Goal: Task Accomplishment & Management: Manage account settings

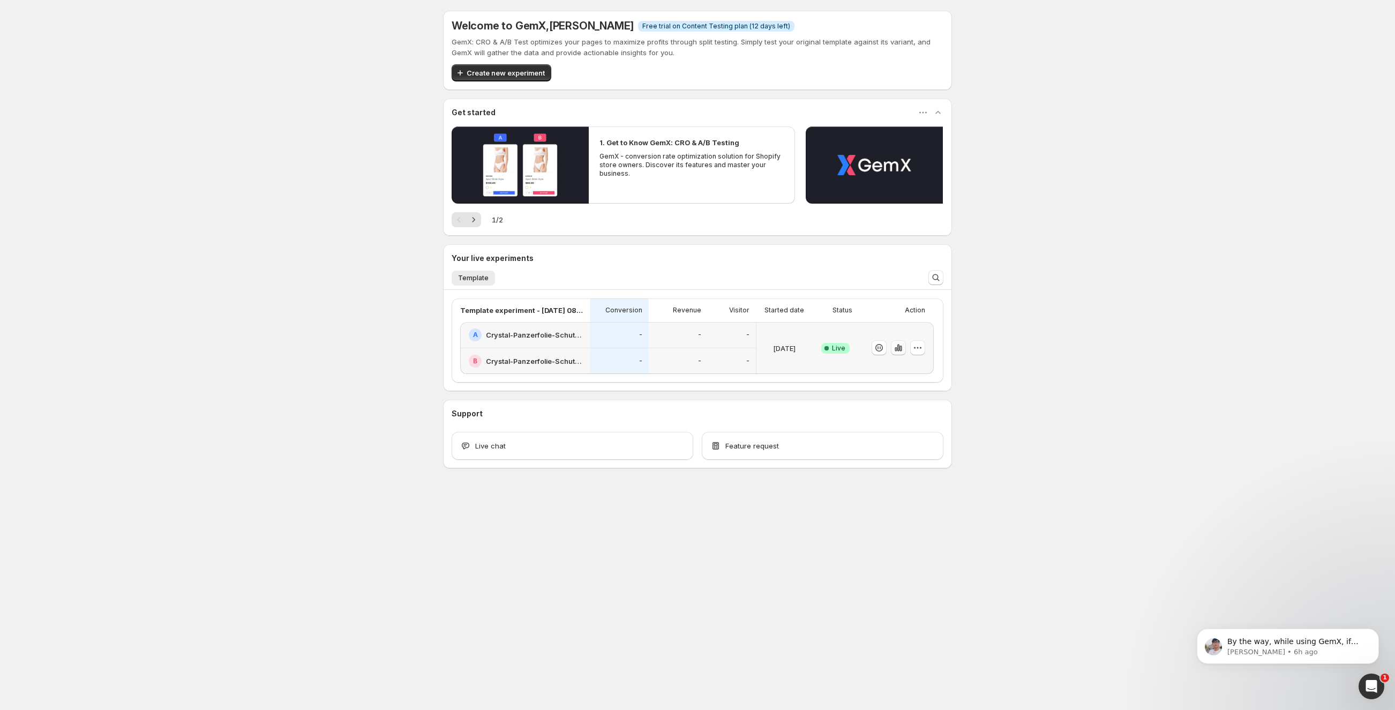
click at [899, 347] on icon "button" at bounding box center [898, 347] width 11 height 11
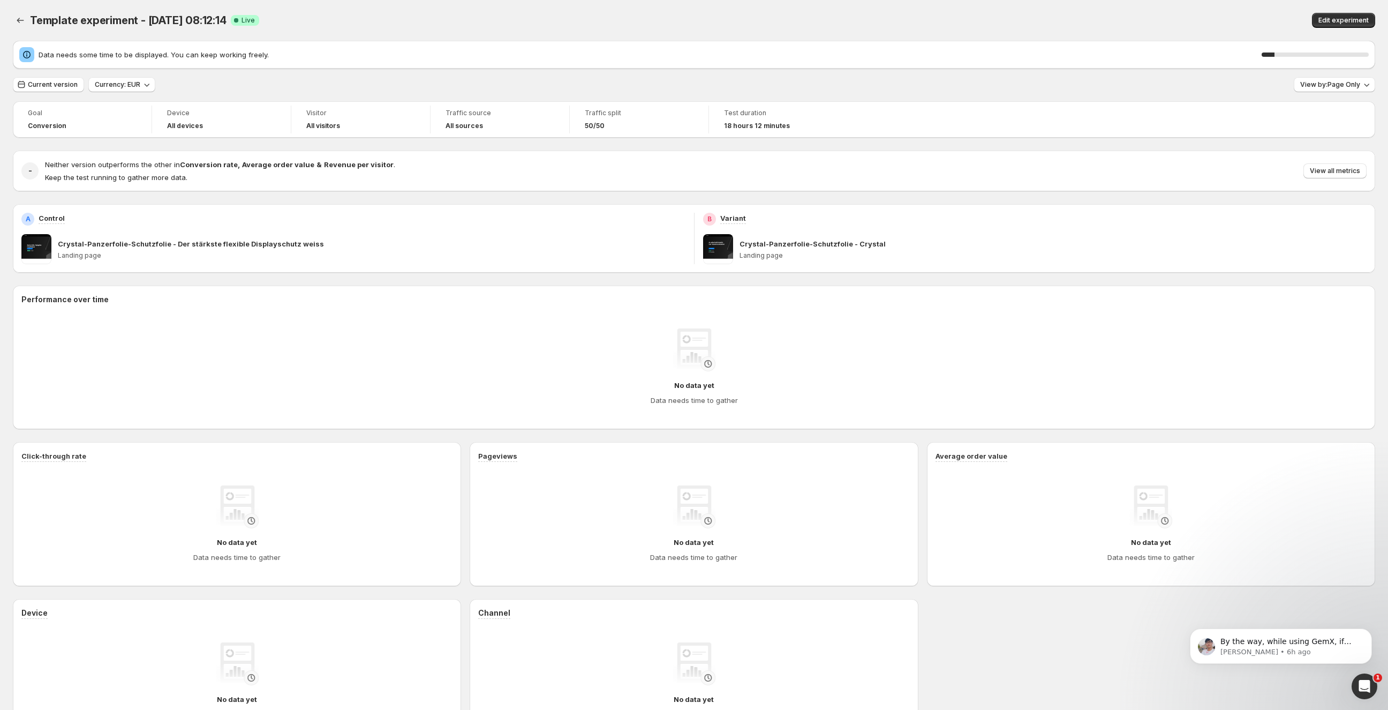
click at [1337, 48] on div "Data needs some time to be displayed. You can keep working freely. 12 %" at bounding box center [694, 54] width 1350 height 15
click at [44, 89] on button "Current version" at bounding box center [48, 84] width 71 height 15
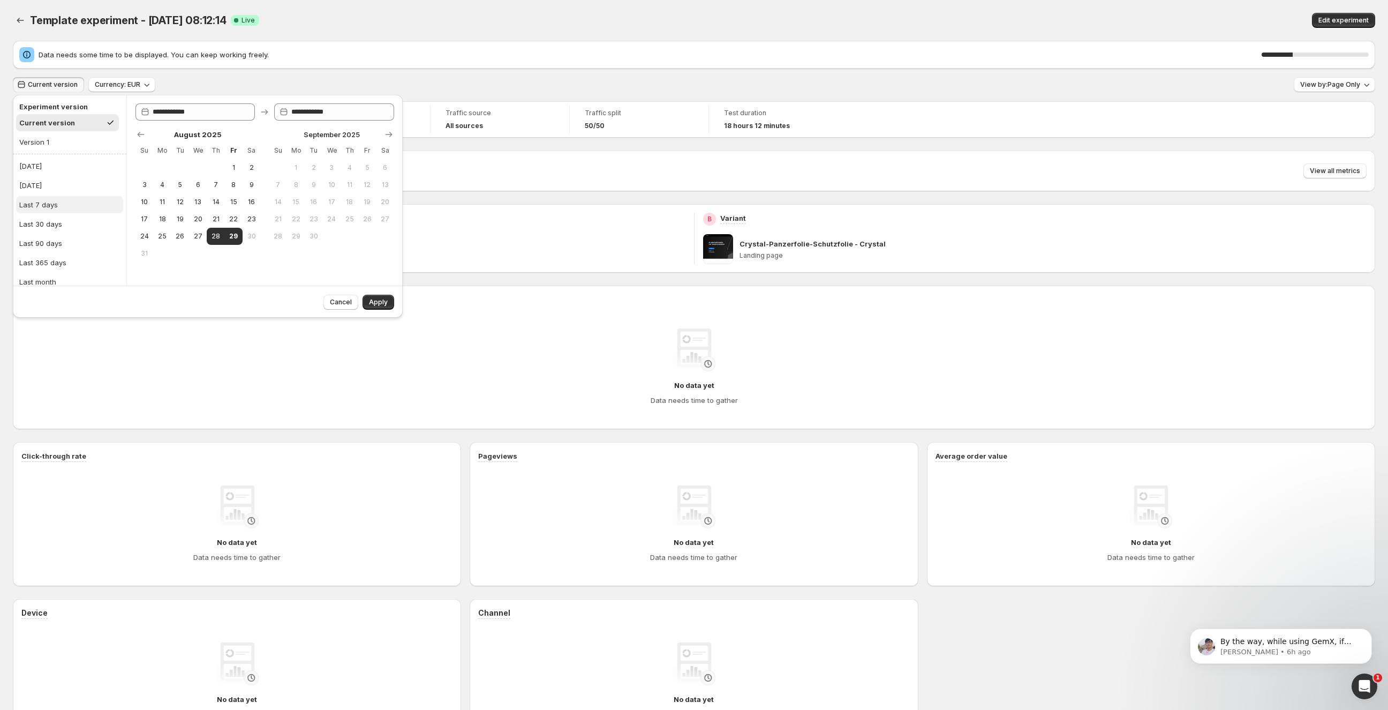
click at [63, 203] on button "Last 7 days" at bounding box center [69, 204] width 107 height 17
type input "**********"
click at [381, 302] on span "Apply" at bounding box center [378, 302] width 19 height 9
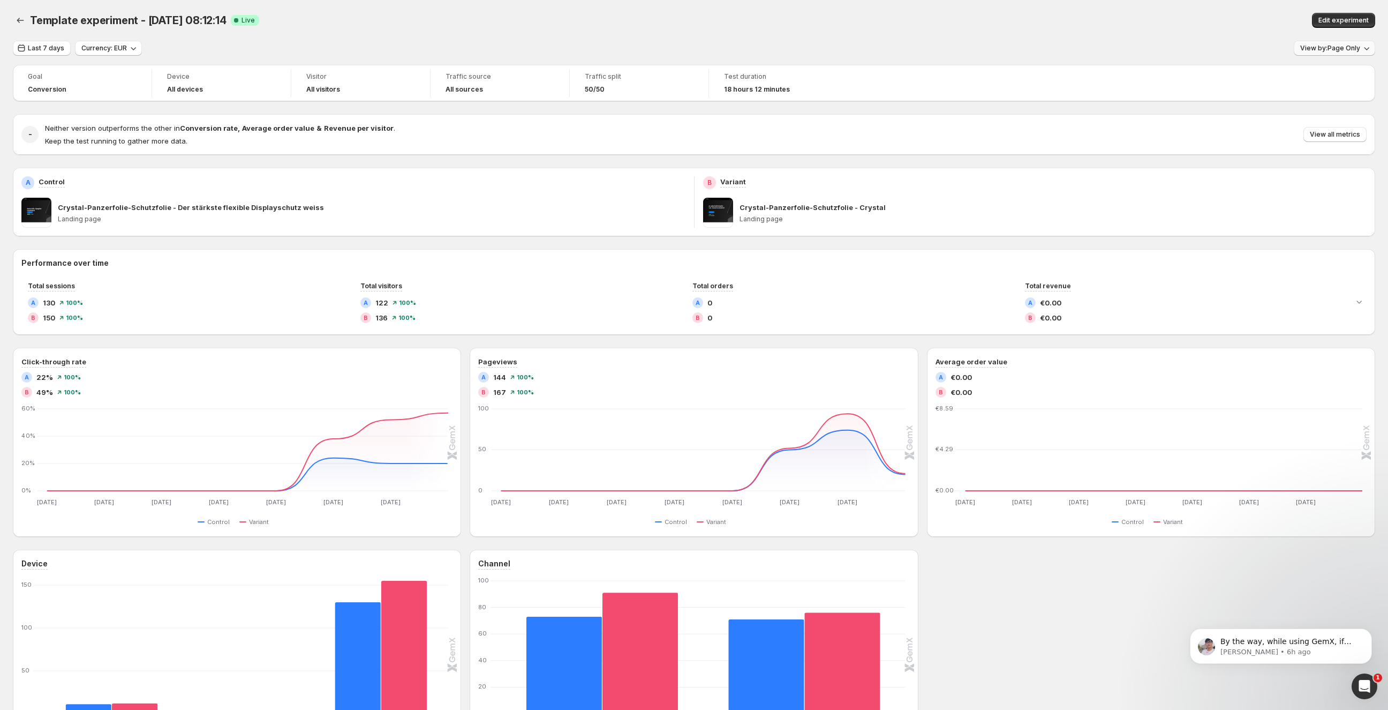
click at [1325, 51] on span "View by: Page Only" at bounding box center [1331, 48] width 60 height 9
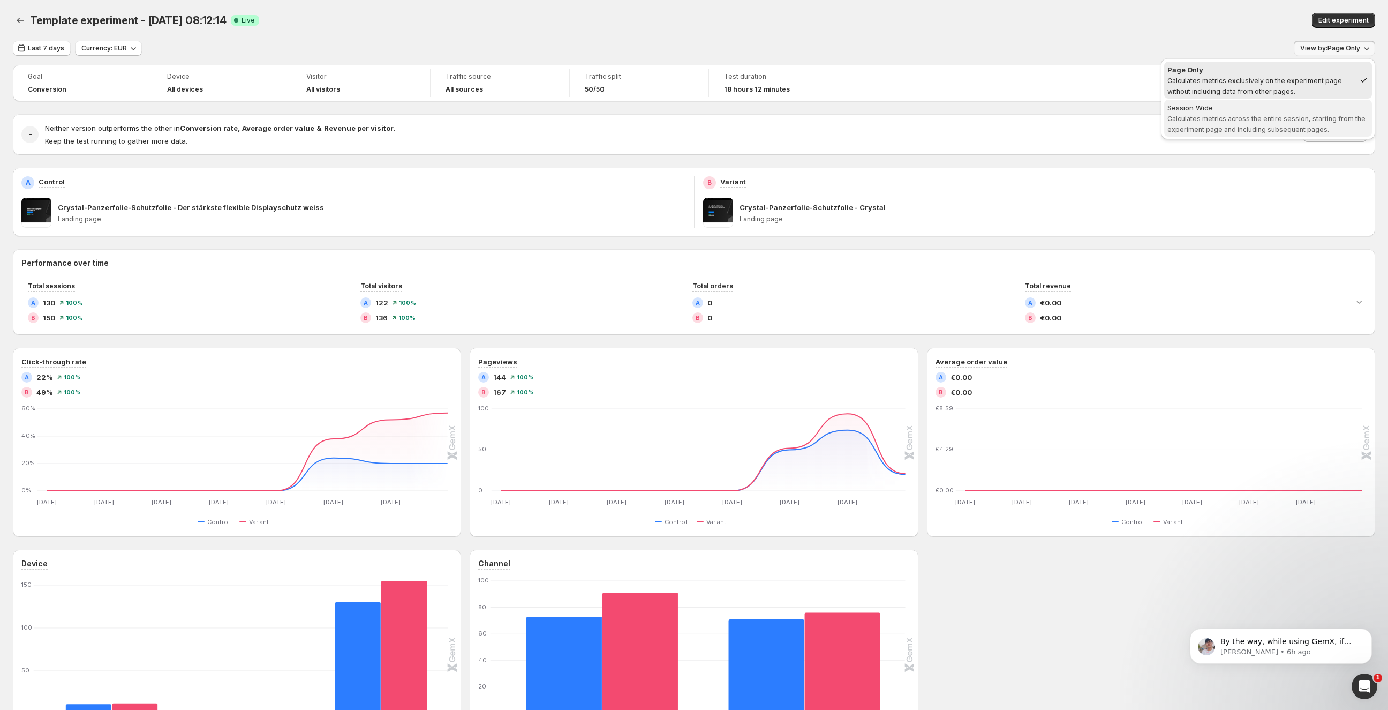
click at [1235, 121] on span "Calculates metrics across the entire session, starting from the experiment page…" at bounding box center [1267, 124] width 198 height 19
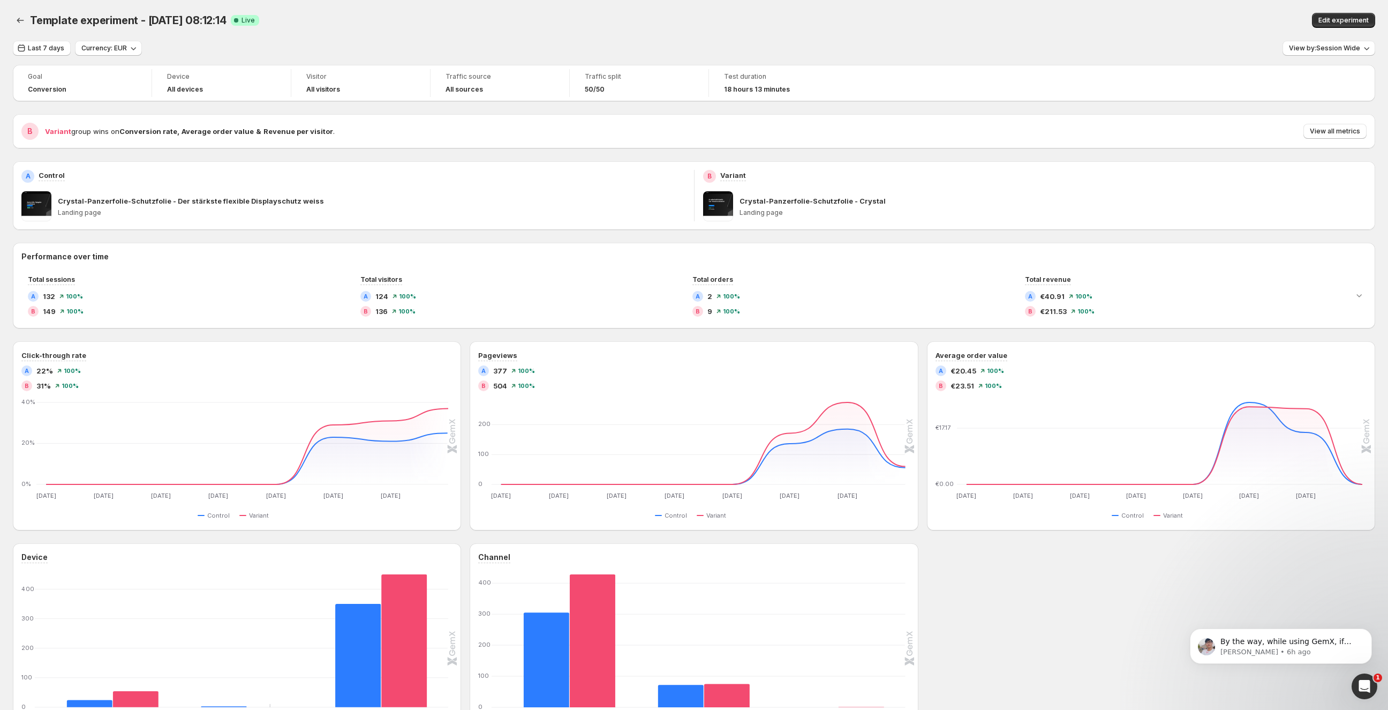
scroll to position [100, 0]
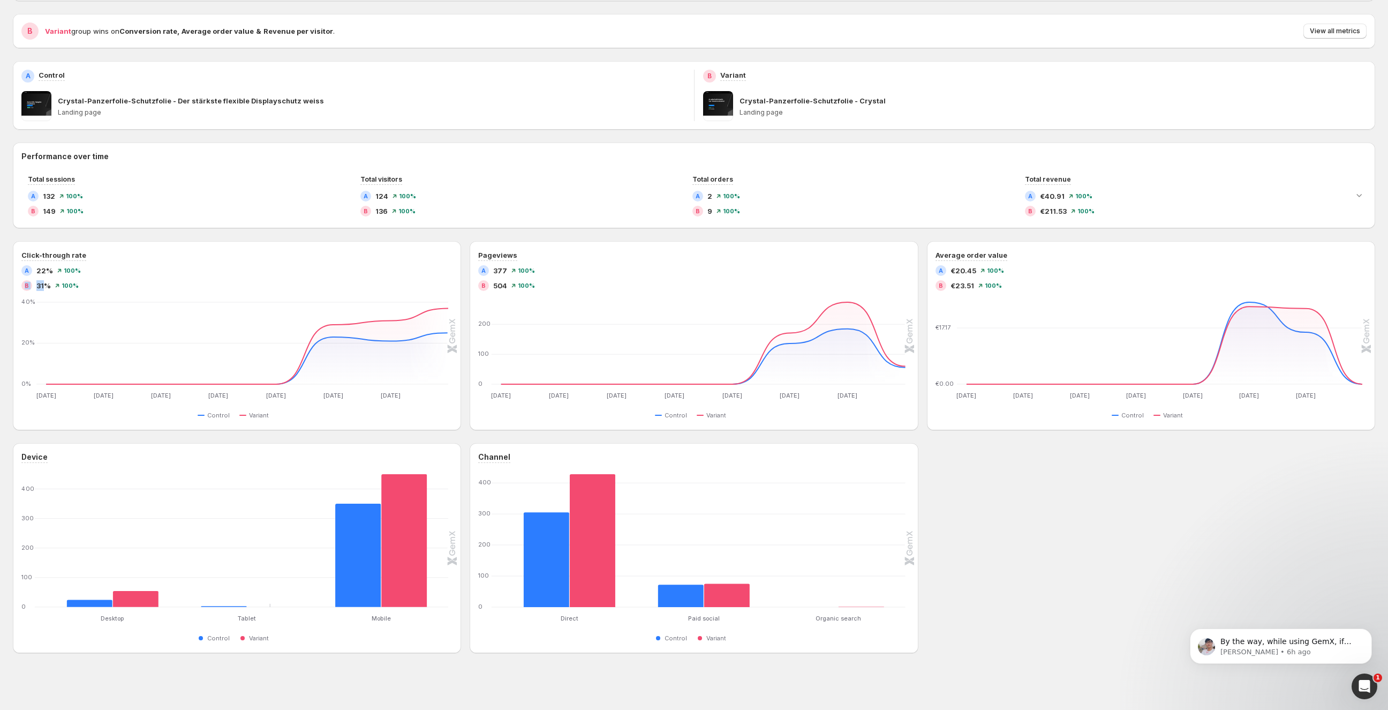
drag, startPoint x: 44, startPoint y: 287, endPoint x: 6, endPoint y: 285, distance: 38.1
click at [6, 285] on div "Template experiment - Aug 27, 08:12:14. This page is ready Template experiment …" at bounding box center [694, 305] width 1388 height 811
drag, startPoint x: 47, startPoint y: 270, endPoint x: 13, endPoint y: 271, distance: 33.2
click at [13, 271] on div "Click-through rate A 22% 100 % B 31% 100 % Aug 22 Aug 22 Aug 23 Aug 23 Aug 24 A…" at bounding box center [237, 335] width 448 height 189
click at [909, 251] on button "button" at bounding box center [910, 249] width 15 height 15
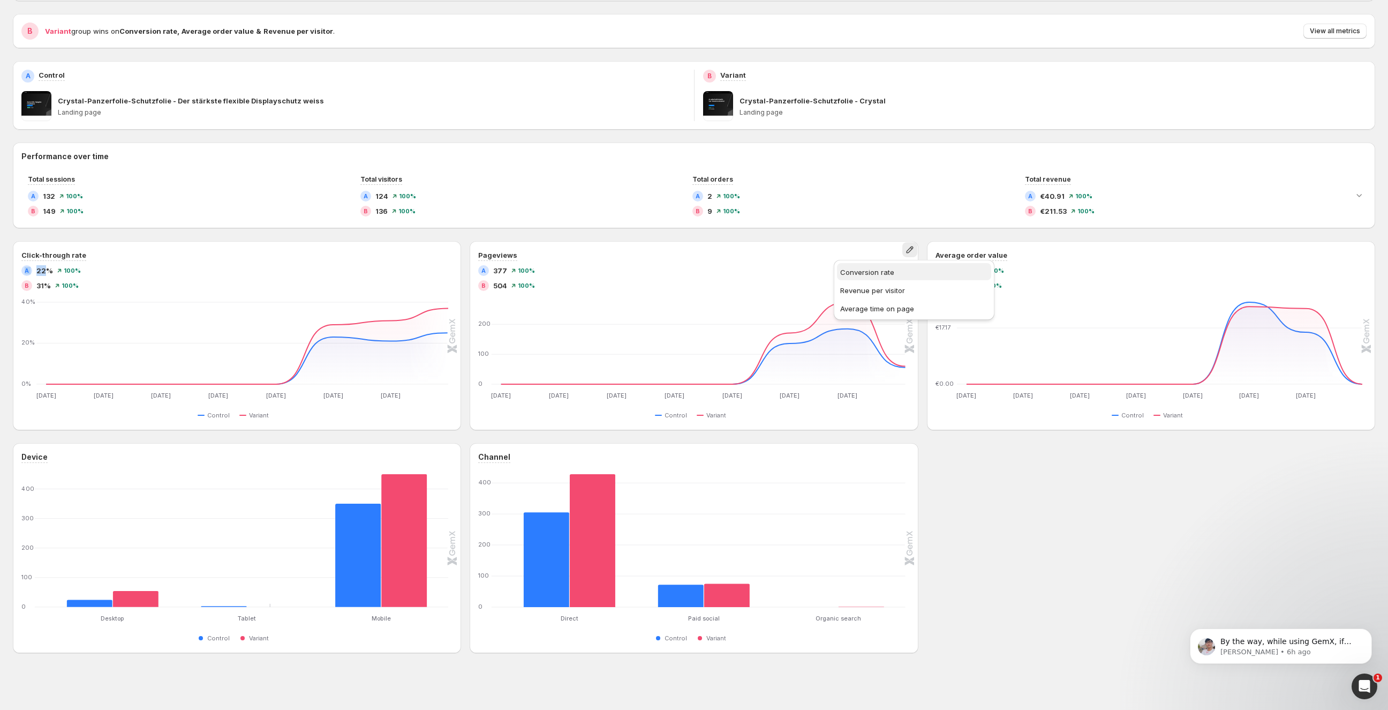
click at [877, 275] on span "Conversion rate" at bounding box center [867, 272] width 54 height 9
click at [1264, 640] on p "By the way, while using GemX, if you encounter any issues or would like my help…" at bounding box center [1290, 641] width 138 height 11
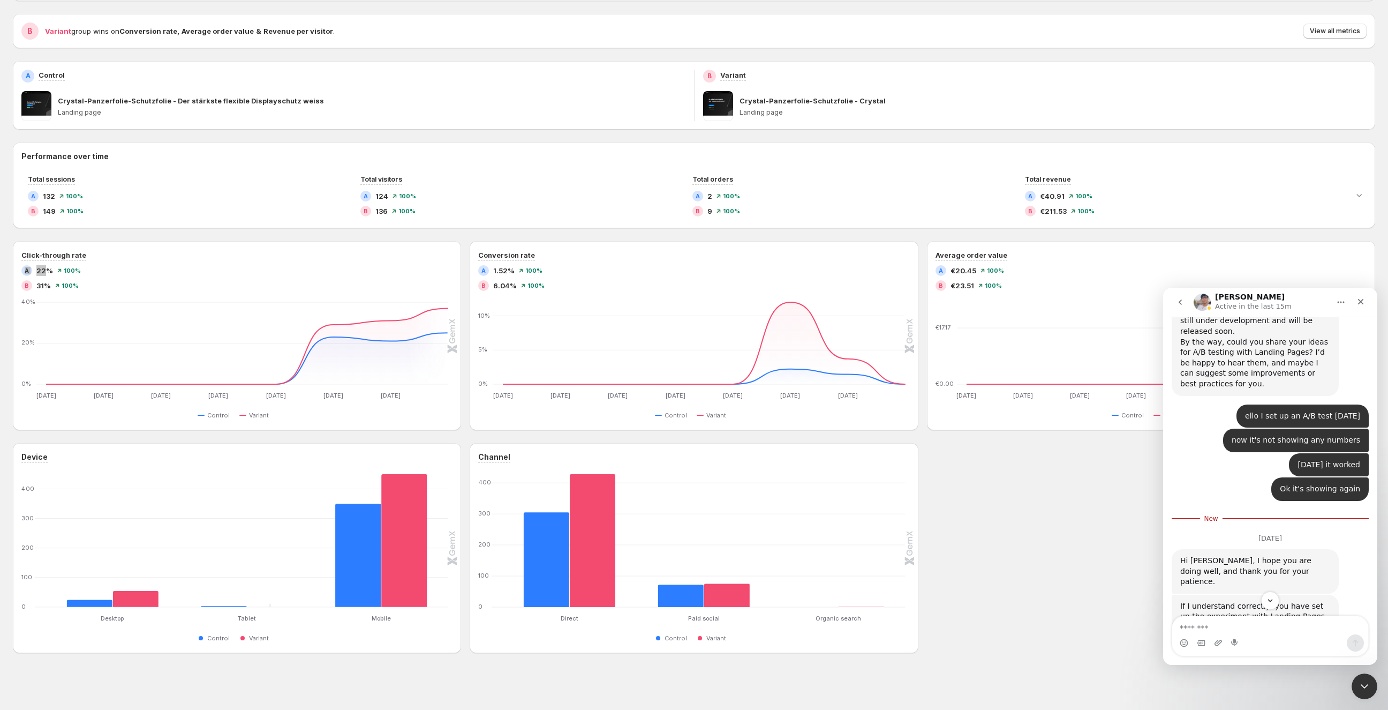
scroll to position [1129, 0]
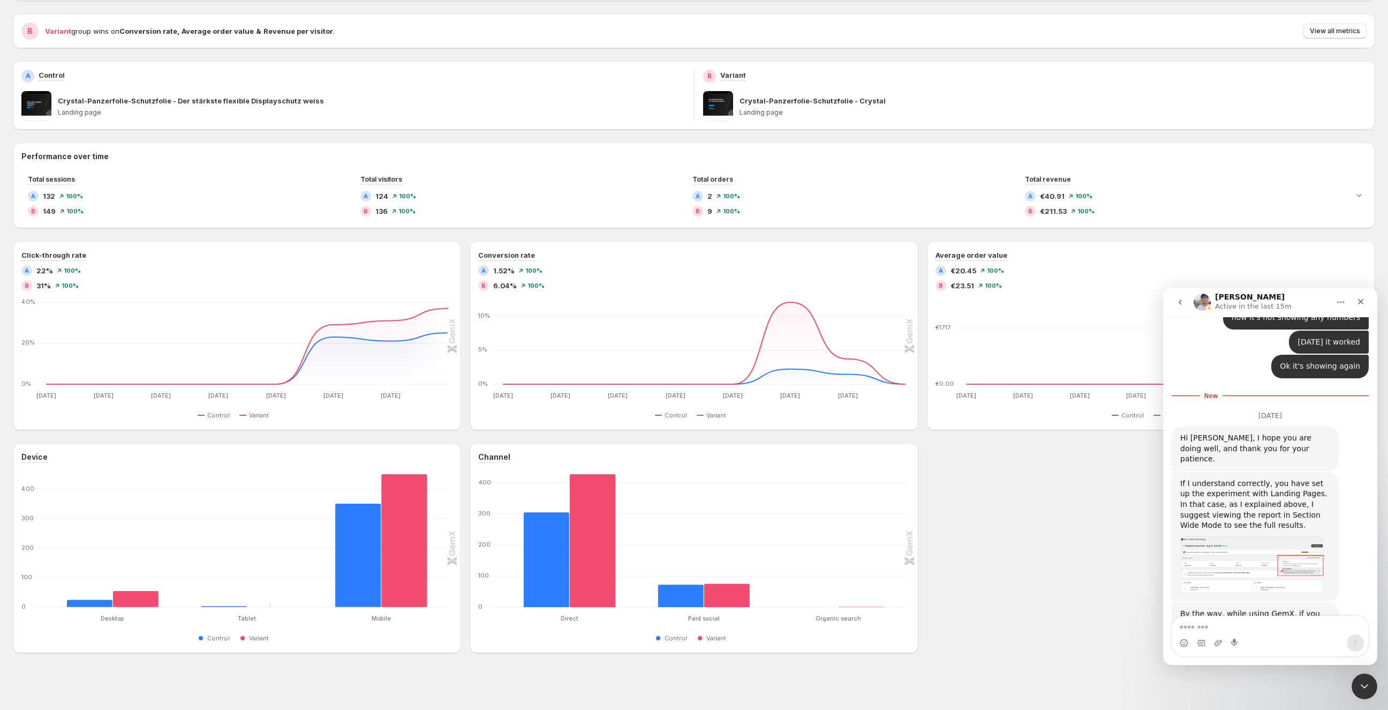
click at [1005, 495] on div "Device Desktop Desktop Tablet Tablet Mobile Mobile 0 100 200 300 400 Control Va…" at bounding box center [694, 548] width 1363 height 210
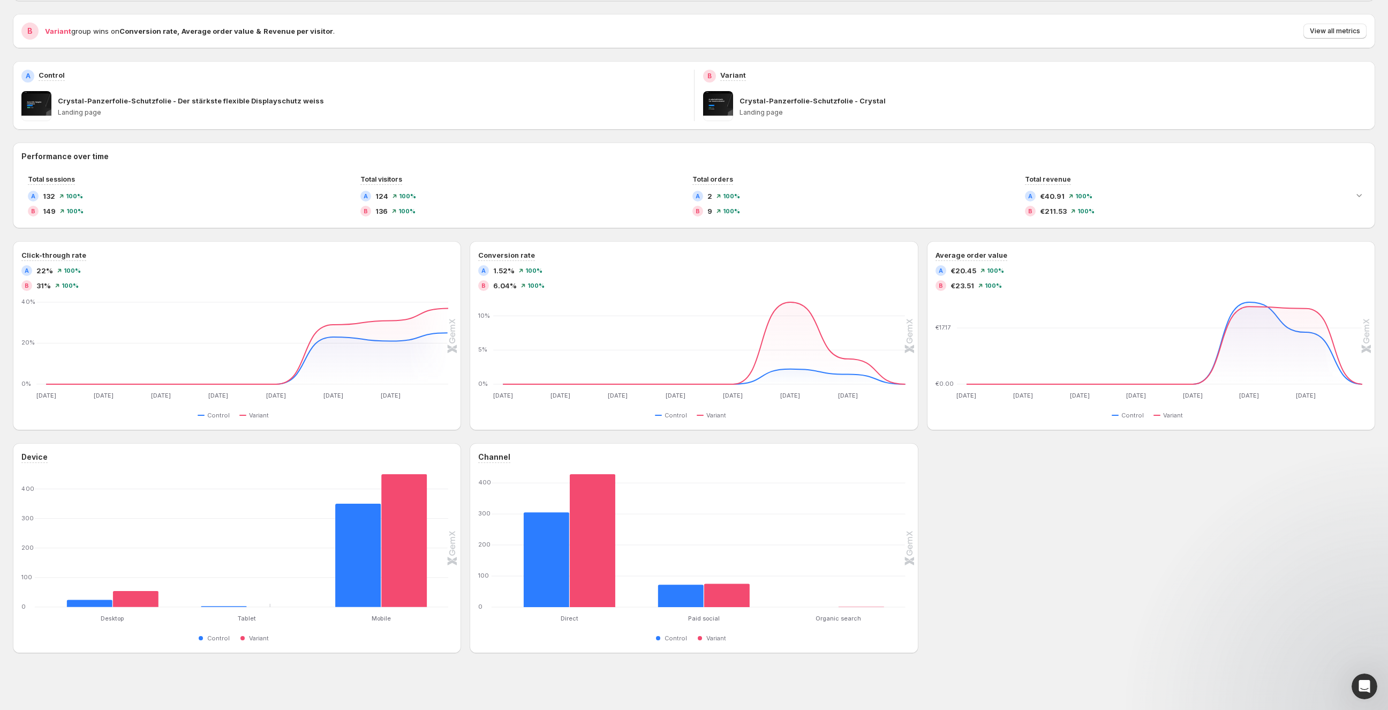
scroll to position [807, 0]
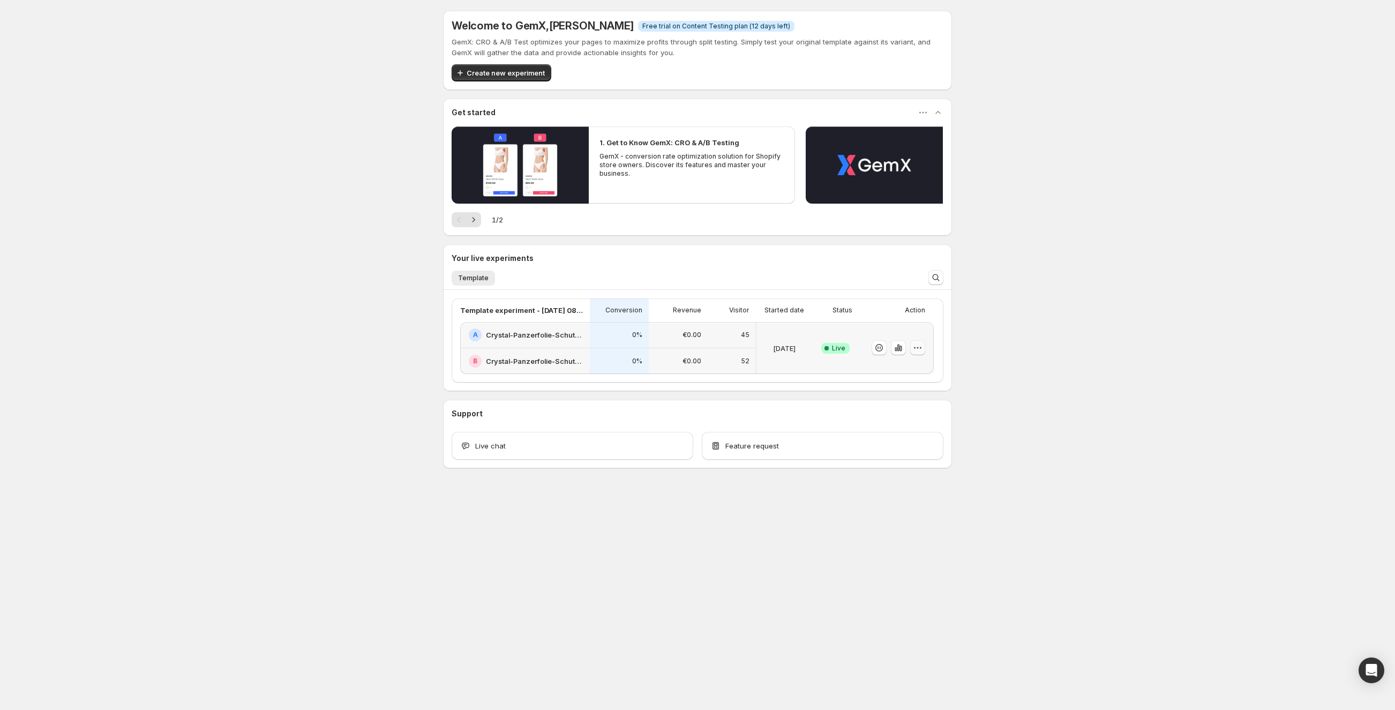
click at [917, 347] on icon "button" at bounding box center [918, 348] width 2 height 2
click at [883, 372] on span "Edit" at bounding box center [878, 369] width 12 height 9
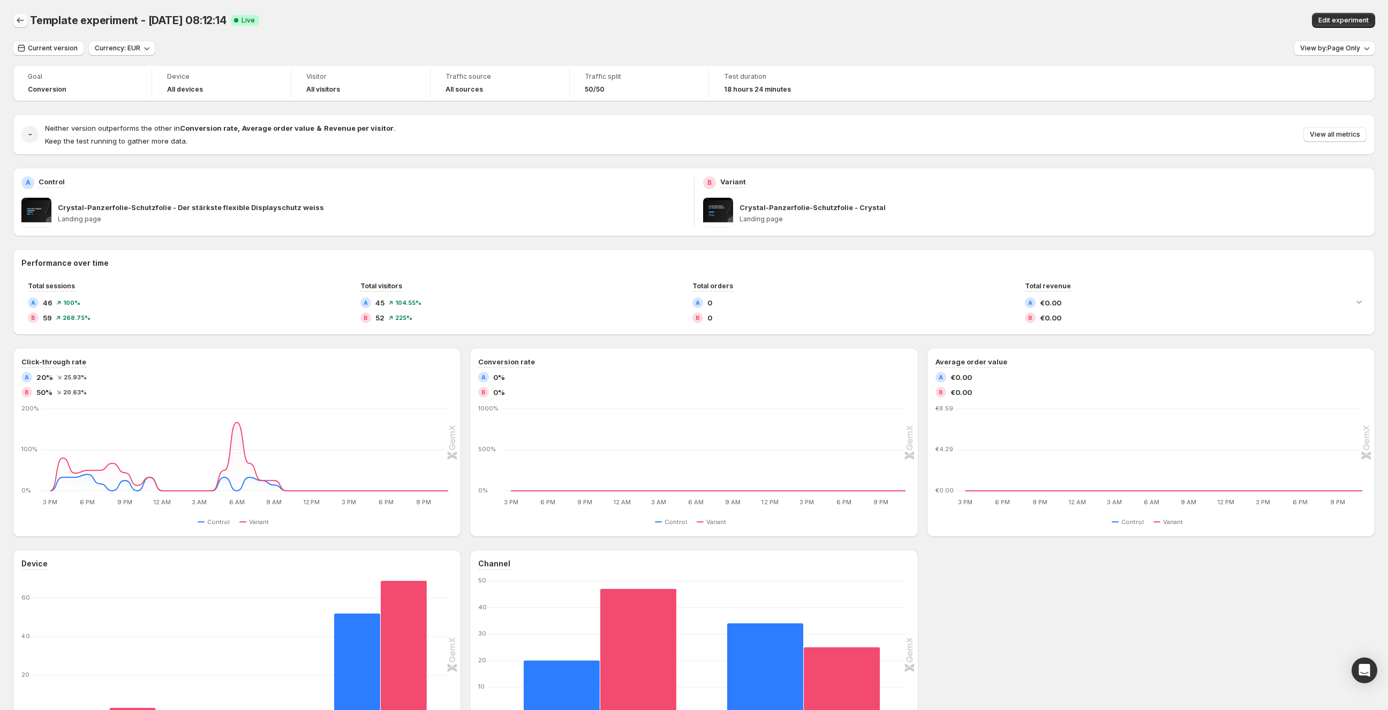
click at [23, 18] on icon "Back" at bounding box center [20, 20] width 11 height 11
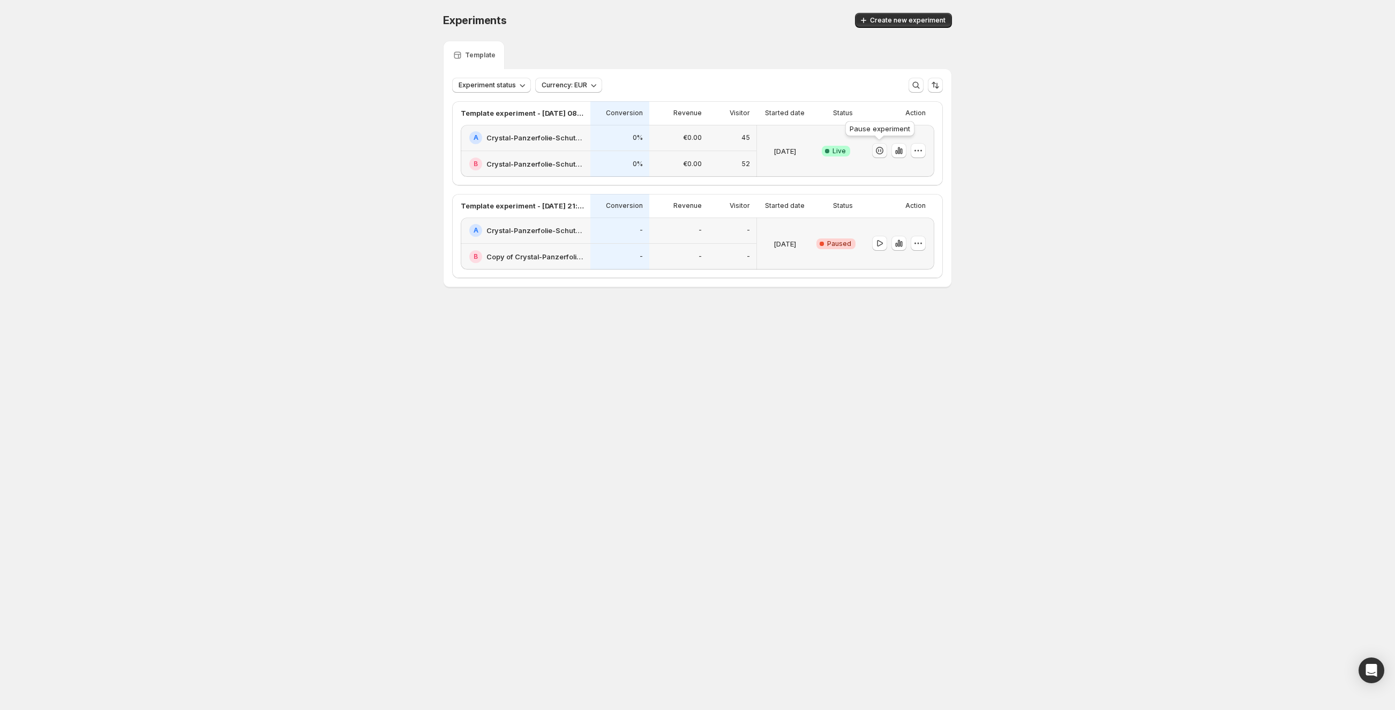
click at [880, 152] on icon "button" at bounding box center [879, 150] width 11 height 11
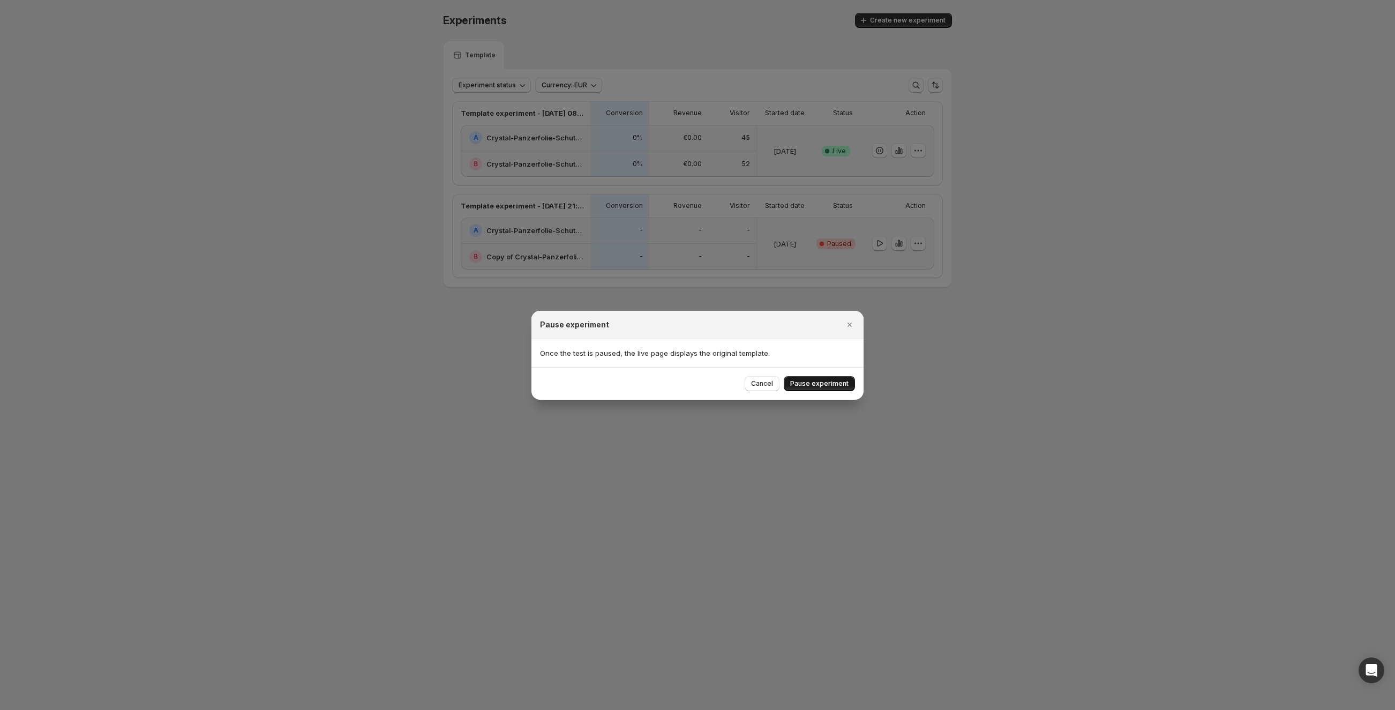
click at [832, 388] on button "Pause experiment" at bounding box center [819, 383] width 71 height 15
